Goal: Find specific fact: Find specific fact

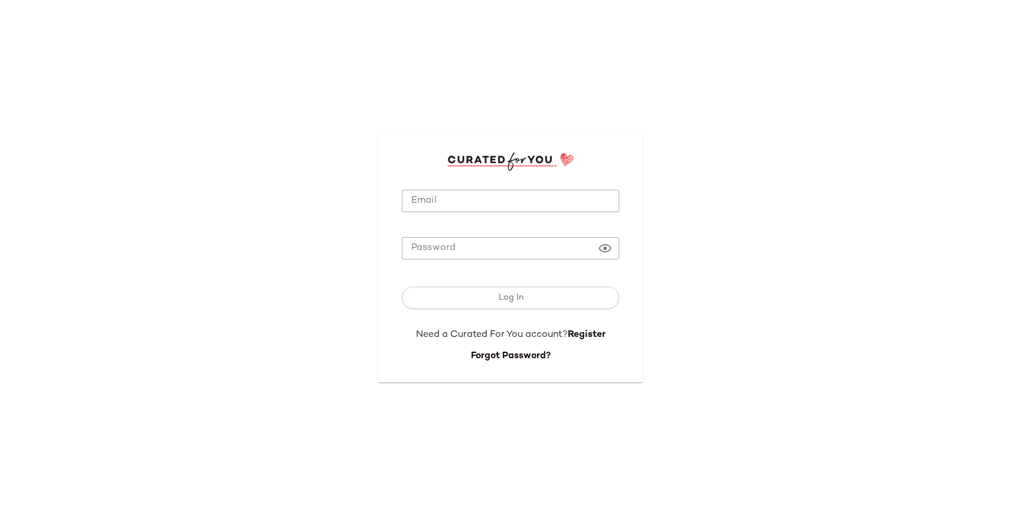
click at [495, 202] on input "Email" at bounding box center [511, 201] width 218 height 23
type input "**********"
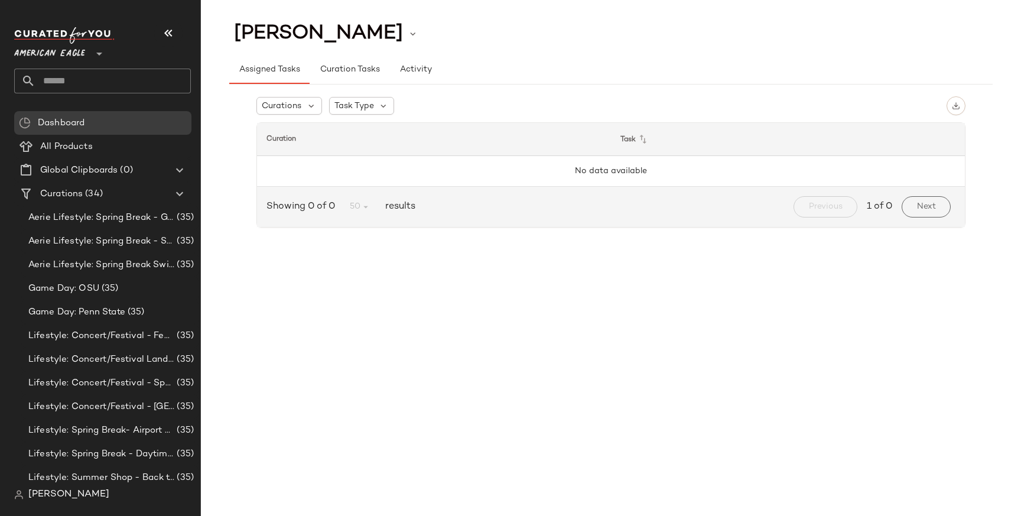
click at [57, 491] on span "[PERSON_NAME]" at bounding box center [68, 495] width 81 height 14
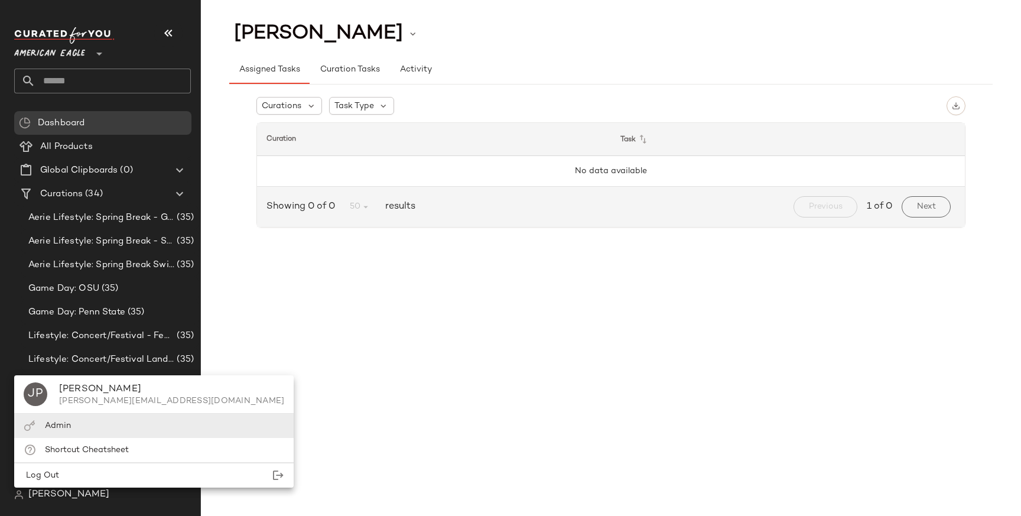
click at [98, 423] on div "Admin" at bounding box center [154, 426] width 280 height 24
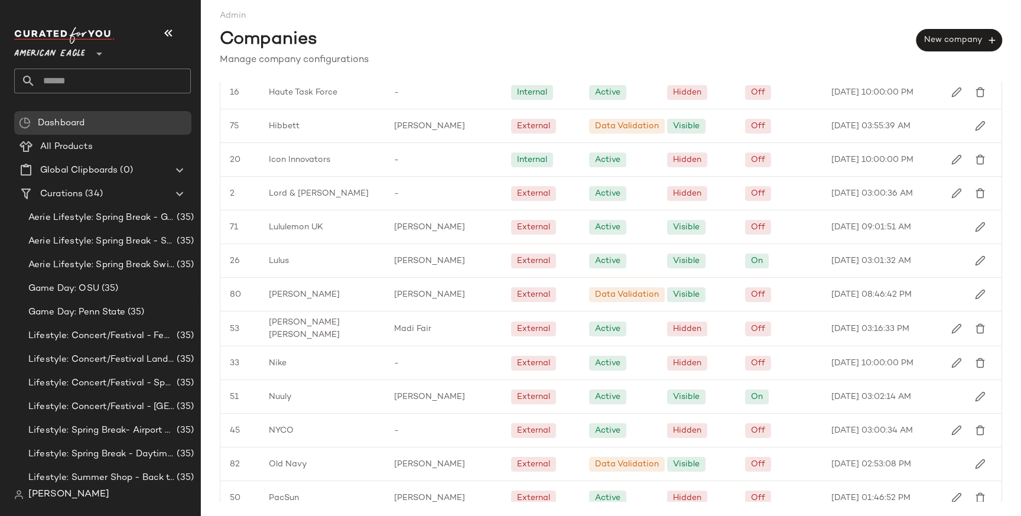
scroll to position [1343, 0]
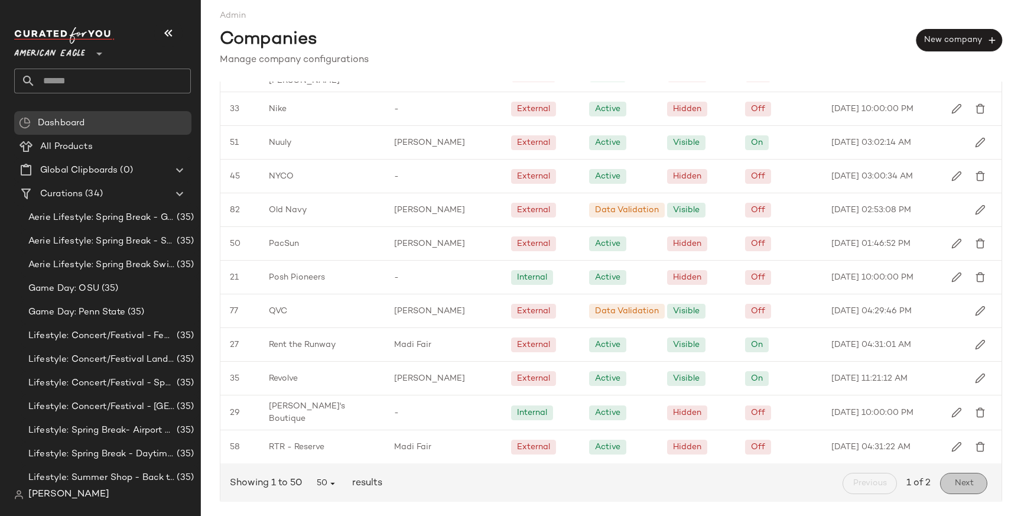
click at [961, 479] on span "Next" at bounding box center [964, 483] width 20 height 9
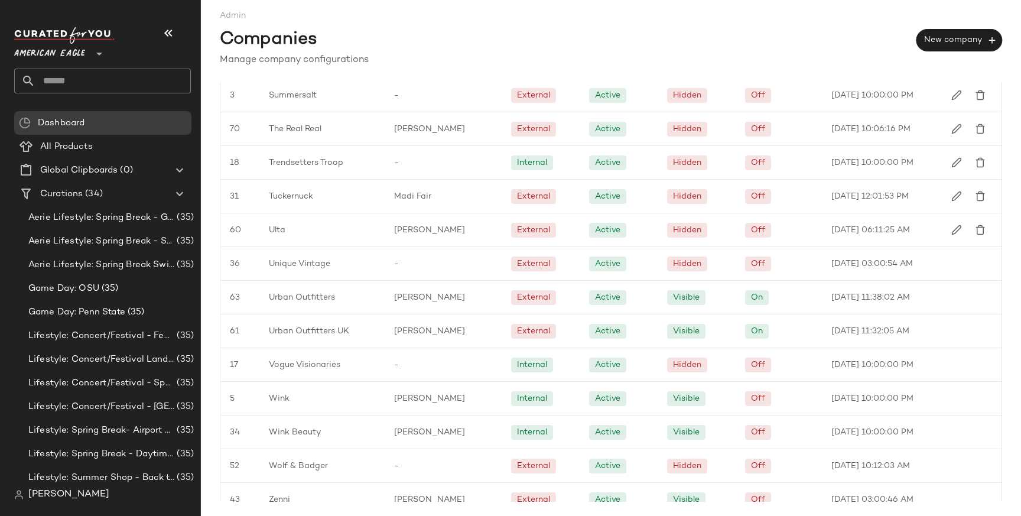
scroll to position [464, 0]
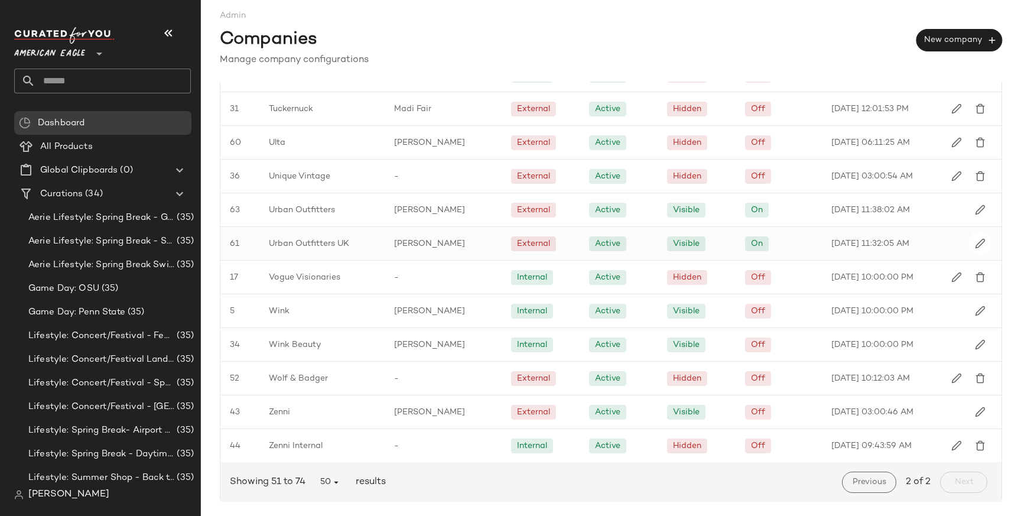
click at [310, 248] on span "Urban Outfitters UK" at bounding box center [309, 244] width 80 height 12
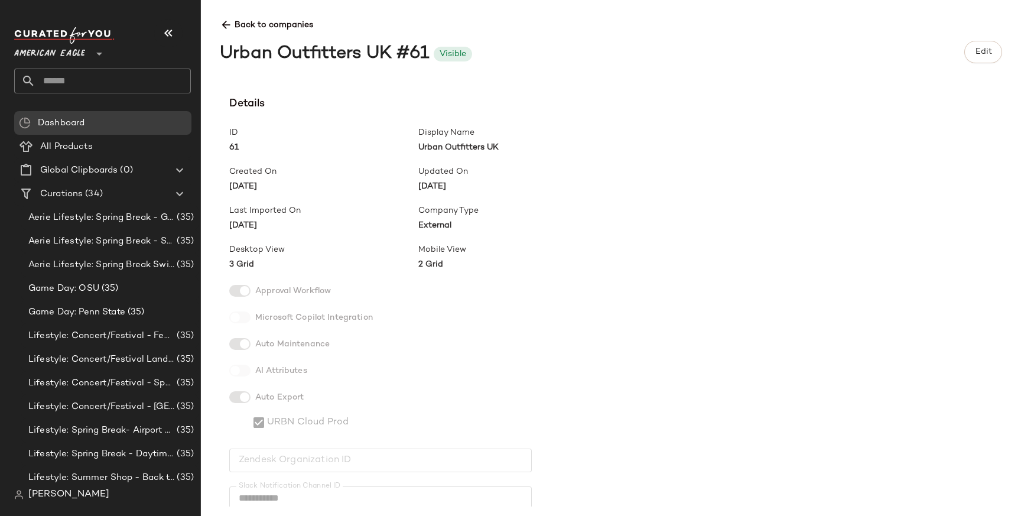
scroll to position [449, 0]
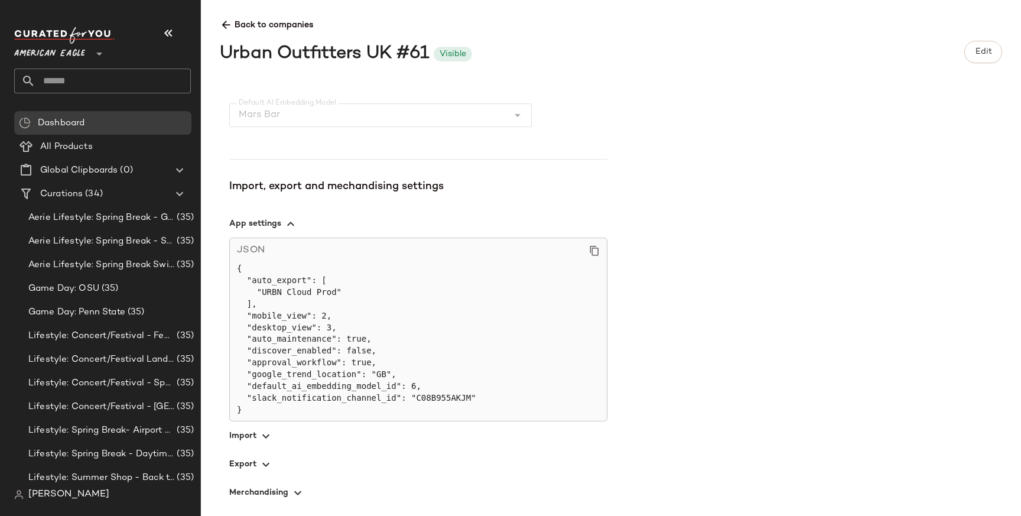
click at [240, 426] on span "button" at bounding box center [418, 435] width 378 height 28
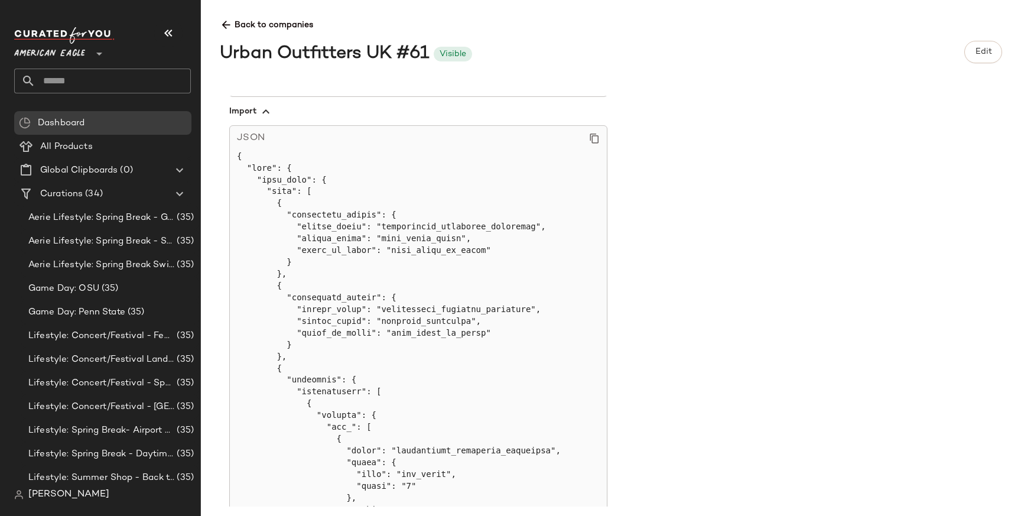
scroll to position [5568, 0]
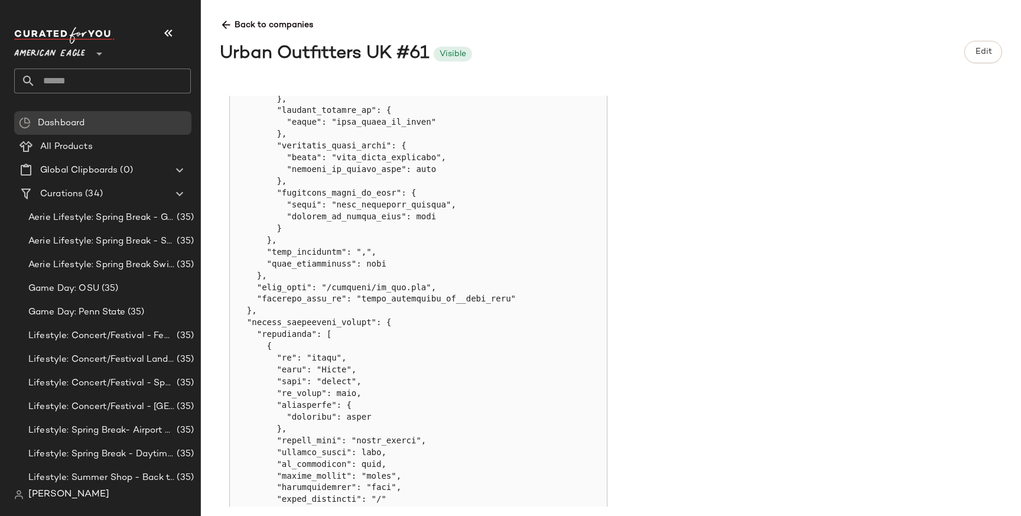
copy pre "internal_feed_id"
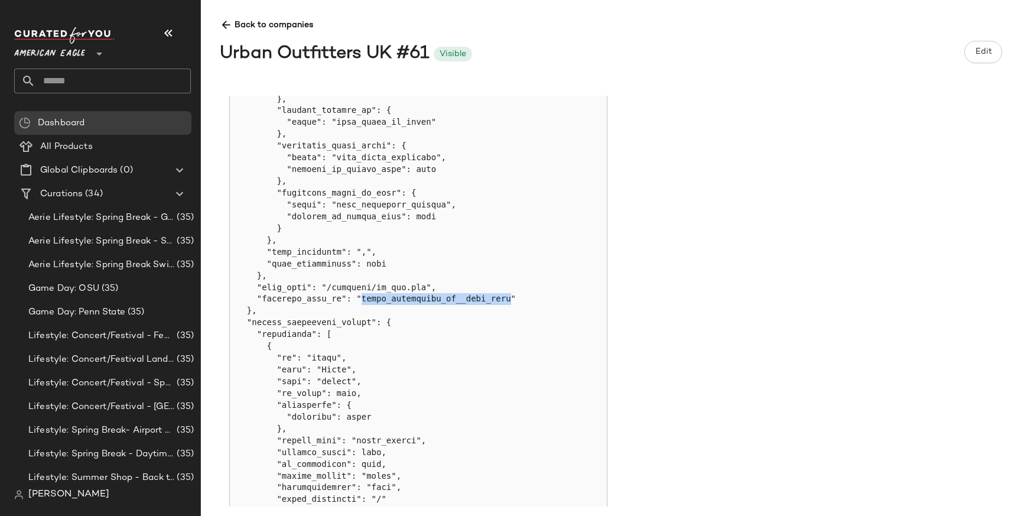
copy pre "urban_outfitters_uk__sftp_auth"
click at [712, 154] on div "**********" at bounding box center [620, 301] width 801 height 411
click at [43, 493] on span "[PERSON_NAME]" at bounding box center [68, 495] width 81 height 14
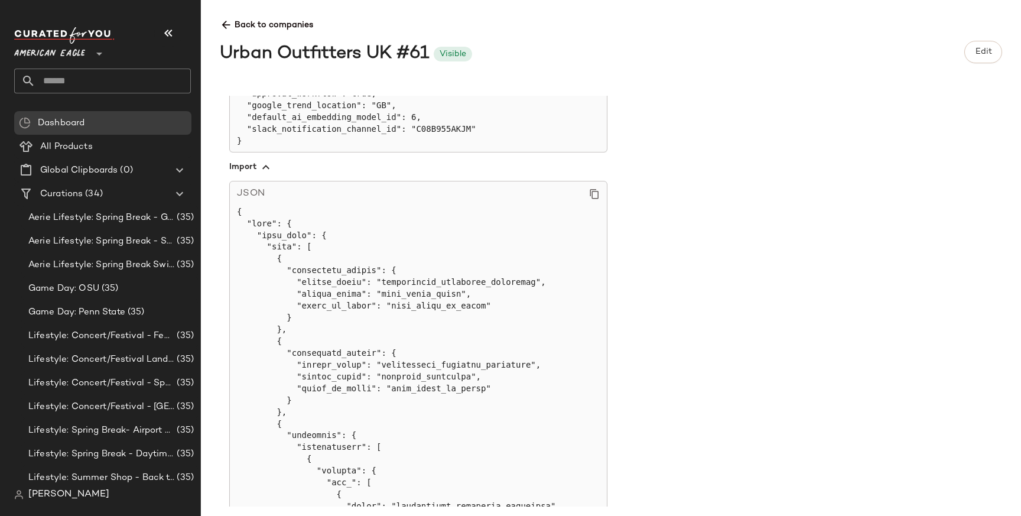
scroll to position [658, 0]
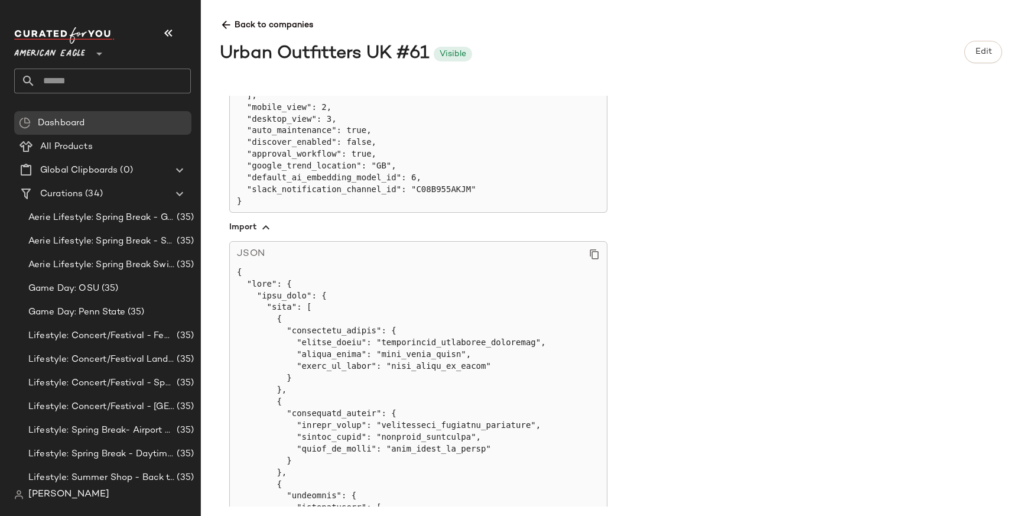
click at [596, 251] on icon at bounding box center [594, 254] width 11 height 11
